Goal: Communication & Community: Answer question/provide support

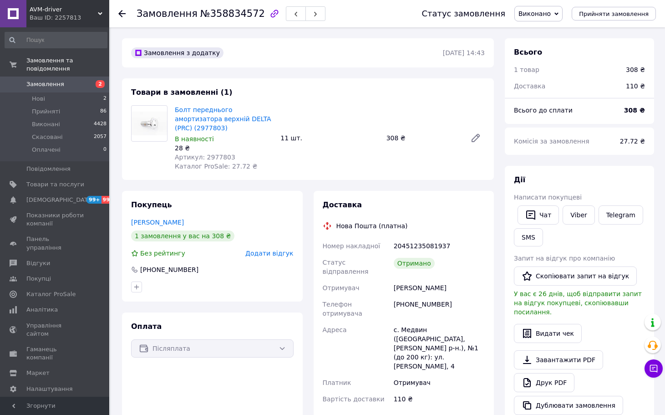
click at [431, 279] on div "[PERSON_NAME]" at bounding box center [439, 287] width 95 height 16
copy div "[PERSON_NAME]"
click at [571, 279] on button "Скопіювати запит на відгук" at bounding box center [575, 275] width 123 height 19
click at [537, 214] on button "Чат" at bounding box center [538, 214] width 41 height 19
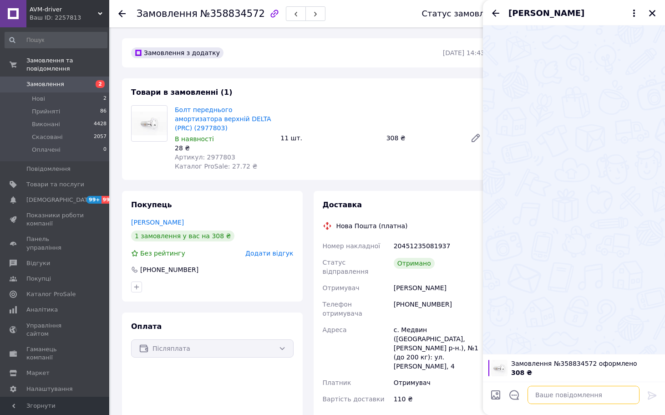
click at [567, 396] on textarea at bounding box center [584, 395] width 112 height 18
paste textarea "[PERSON_NAME], вітаю! Дякую, що обрали наш магазин та придбали товар! Ваш відгу…"
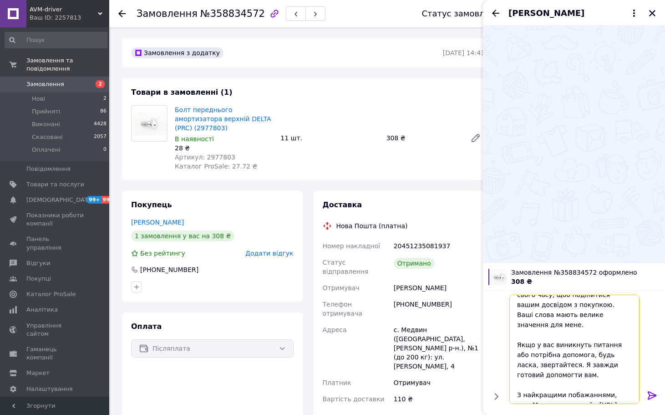
scroll to position [149, 0]
type textarea "[PERSON_NAME], вітаю! Дякую, що обрали наш магазин та придбали товар! Ваш відгу…"
click at [646, 395] on div at bounding box center [652, 396] width 18 height 21
click at [653, 396] on icon at bounding box center [652, 395] width 11 height 11
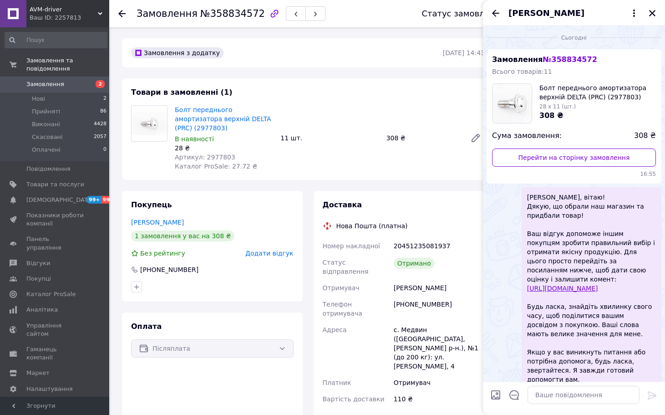
scroll to position [0, 0]
click at [649, 12] on icon "Закрити" at bounding box center [652, 13] width 8 height 8
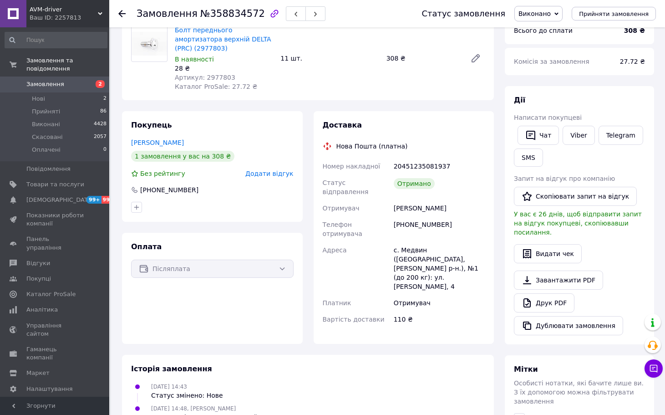
scroll to position [222, 0]
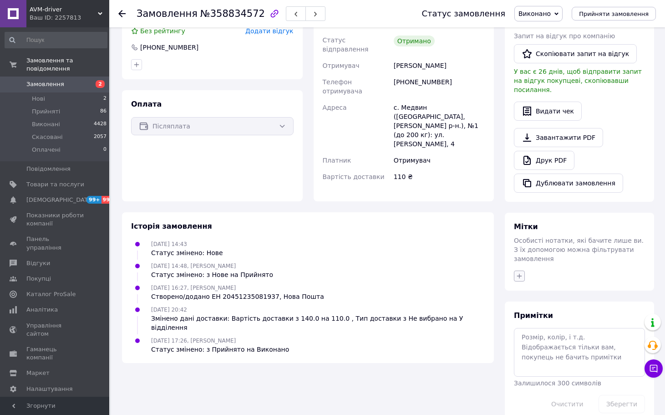
click at [515, 270] on button "button" at bounding box center [519, 275] width 11 height 11
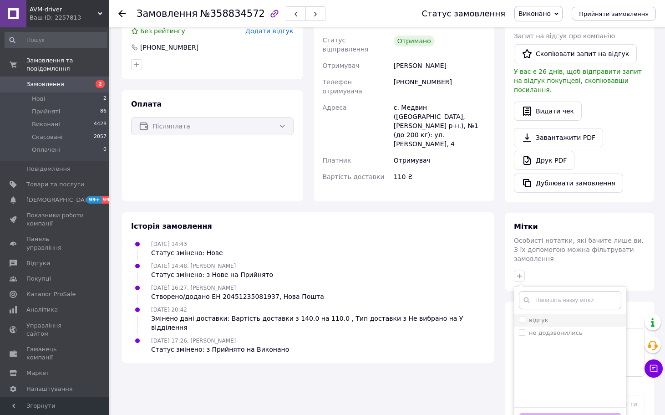
click at [548, 316] on div "відгук" at bounding box center [570, 320] width 102 height 8
checkbox input "true"
drag, startPoint x: 566, startPoint y: 407, endPoint x: 549, endPoint y: 372, distance: 38.5
click at [567, 412] on button "Додати мітку" at bounding box center [570, 421] width 102 height 18
